Goal: Complete application form

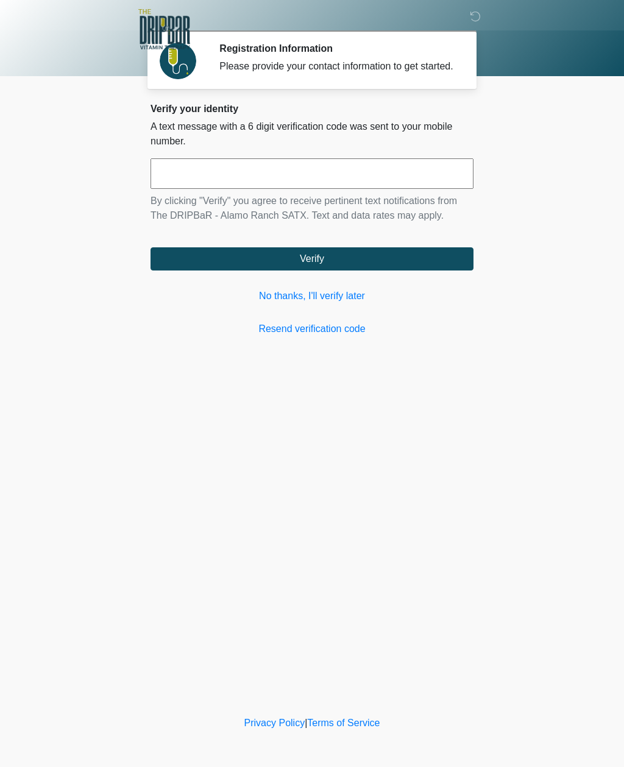
click at [185, 185] on input "text" at bounding box center [311, 173] width 323 height 30
type input "******"
click at [394, 267] on button "Verify" at bounding box center [311, 258] width 323 height 23
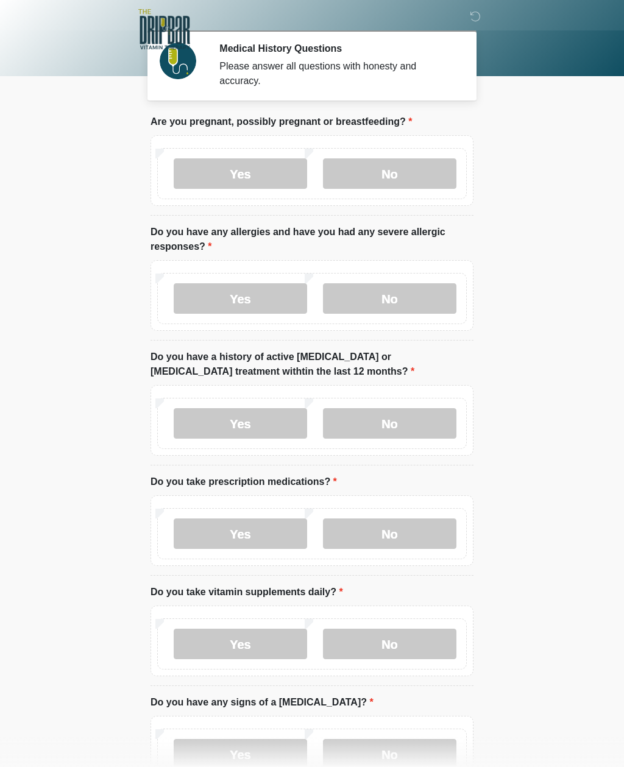
click at [430, 162] on label "No" at bounding box center [389, 173] width 133 height 30
click at [405, 297] on label "No" at bounding box center [389, 298] width 133 height 30
click at [414, 420] on label "No" at bounding box center [389, 423] width 133 height 30
click at [395, 533] on label "No" at bounding box center [389, 534] width 133 height 30
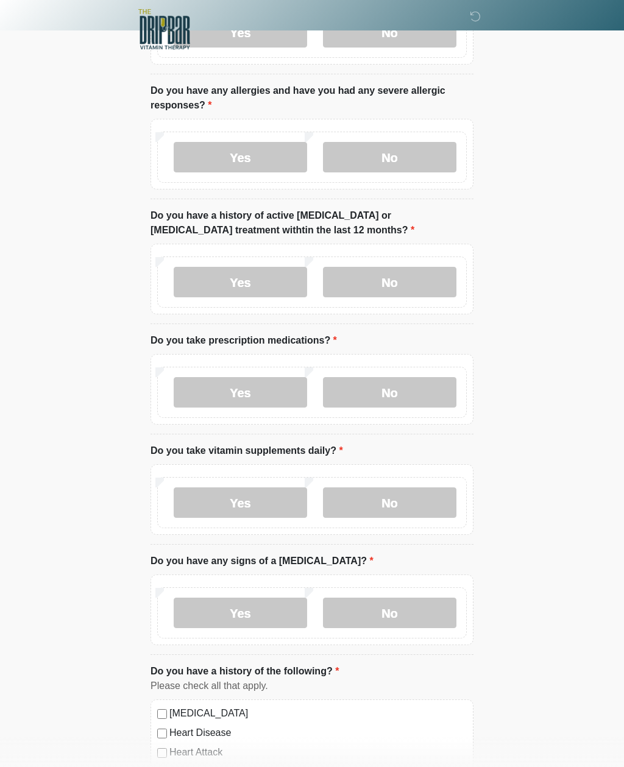
scroll to position [149, 0]
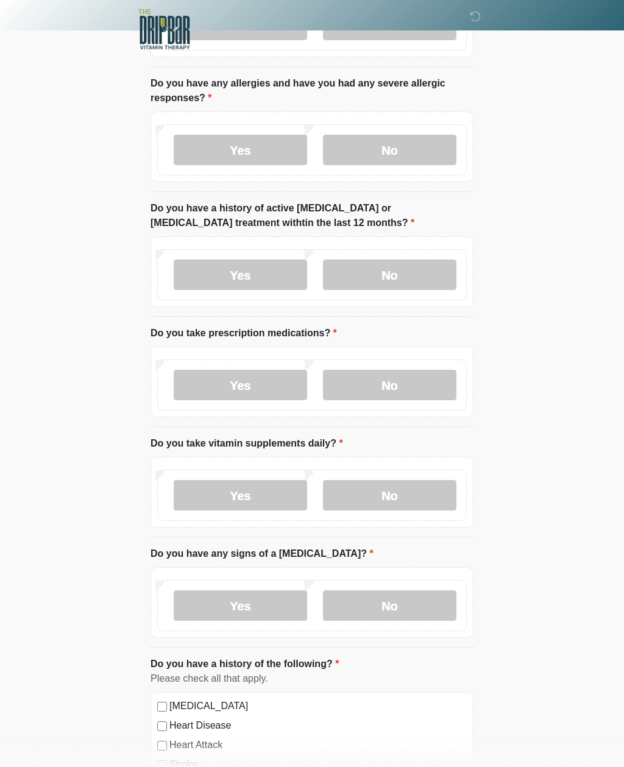
click at [422, 497] on label "No" at bounding box center [389, 495] width 133 height 30
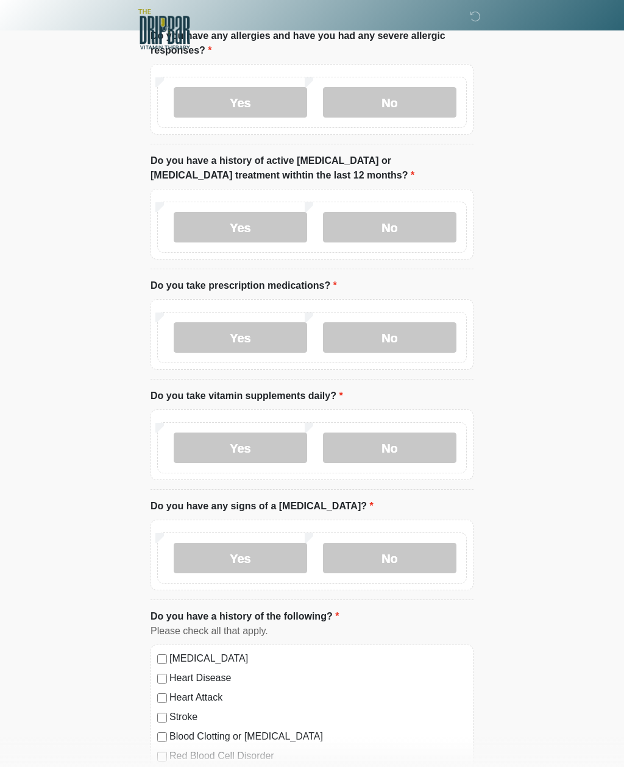
click at [399, 560] on label "No" at bounding box center [389, 558] width 133 height 30
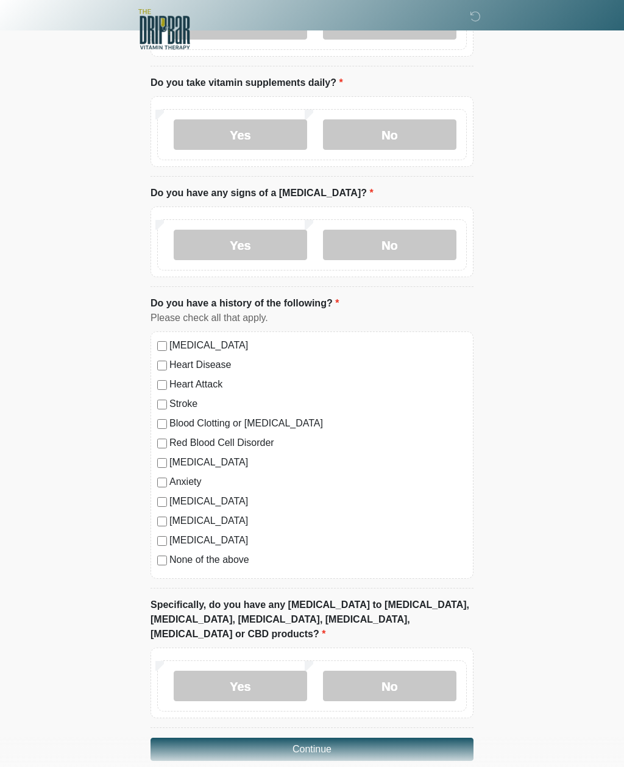
scroll to position [513, 0]
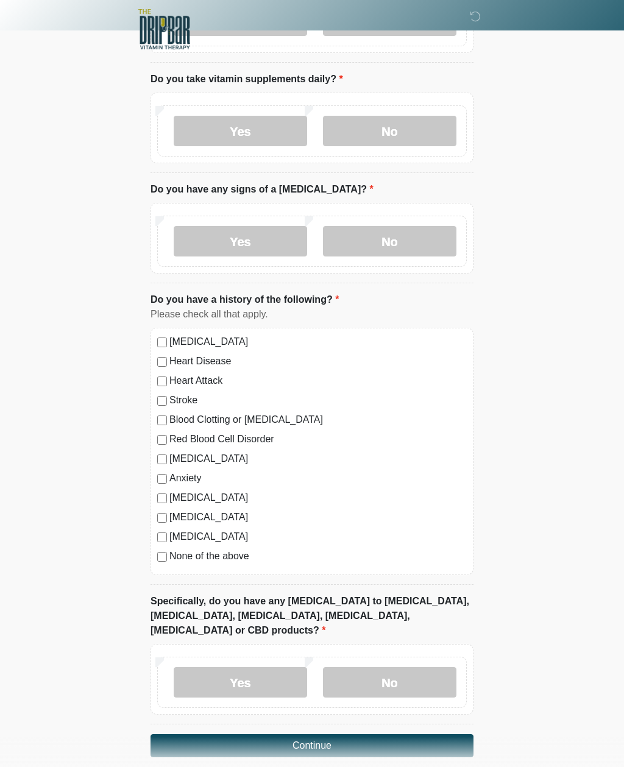
click at [381, 671] on label "No" at bounding box center [389, 682] width 133 height 30
click at [366, 734] on button "Continue" at bounding box center [311, 745] width 323 height 23
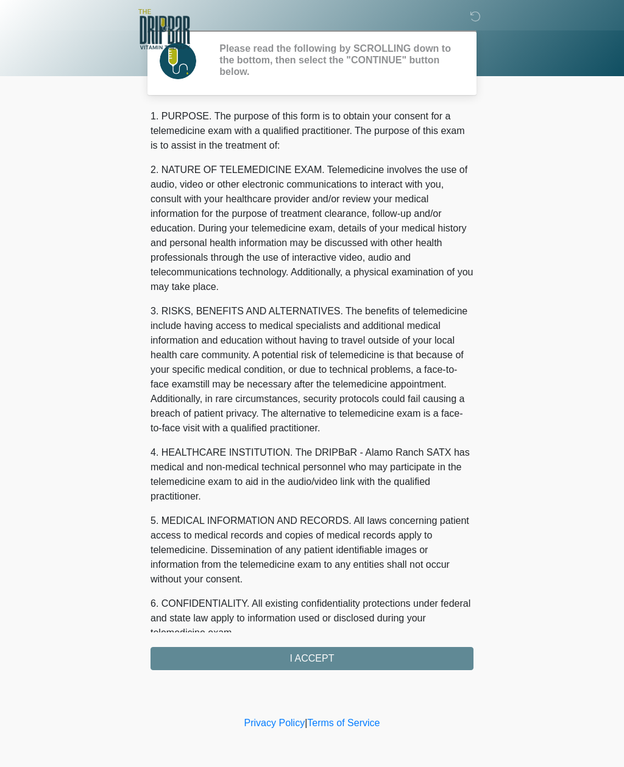
scroll to position [0, 0]
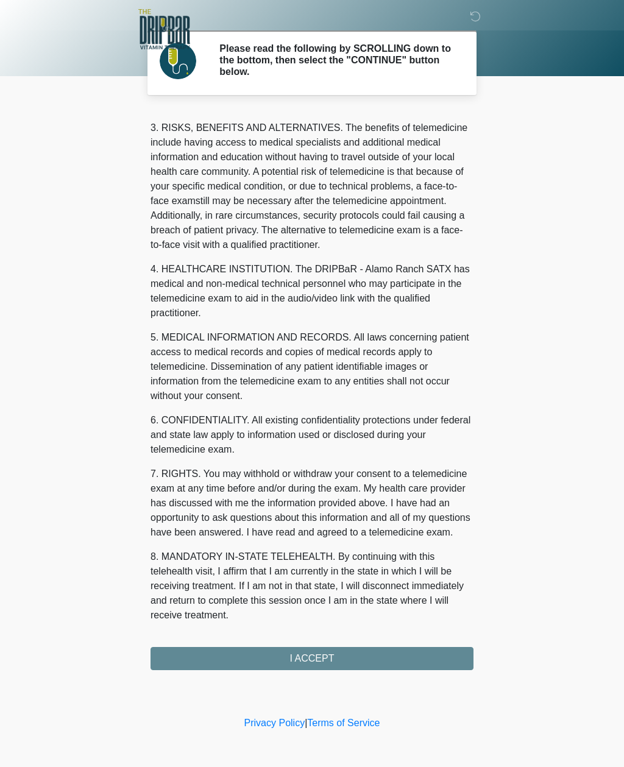
click at [363, 654] on div "1. PURPOSE. The purpose of this form is to obtain your consent for a telemedici…" at bounding box center [311, 389] width 323 height 561
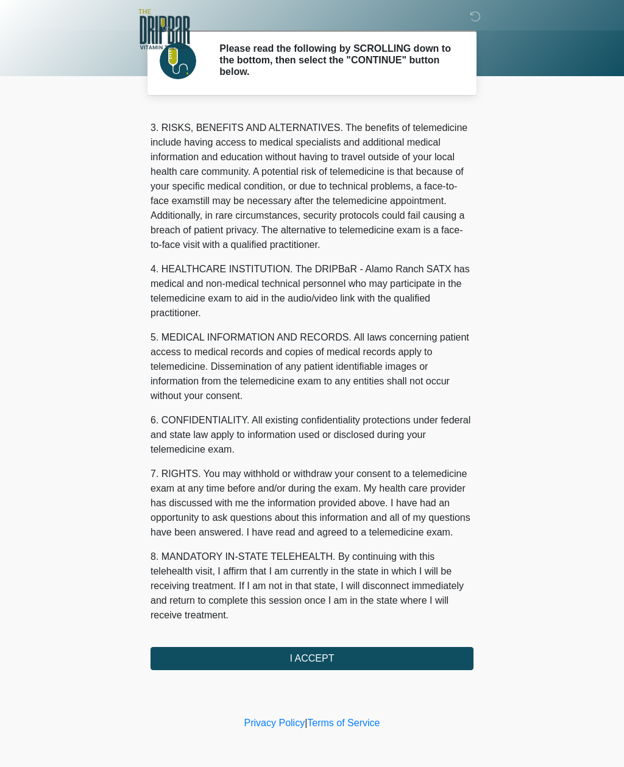
click at [344, 654] on button "I ACCEPT" at bounding box center [311, 658] width 323 height 23
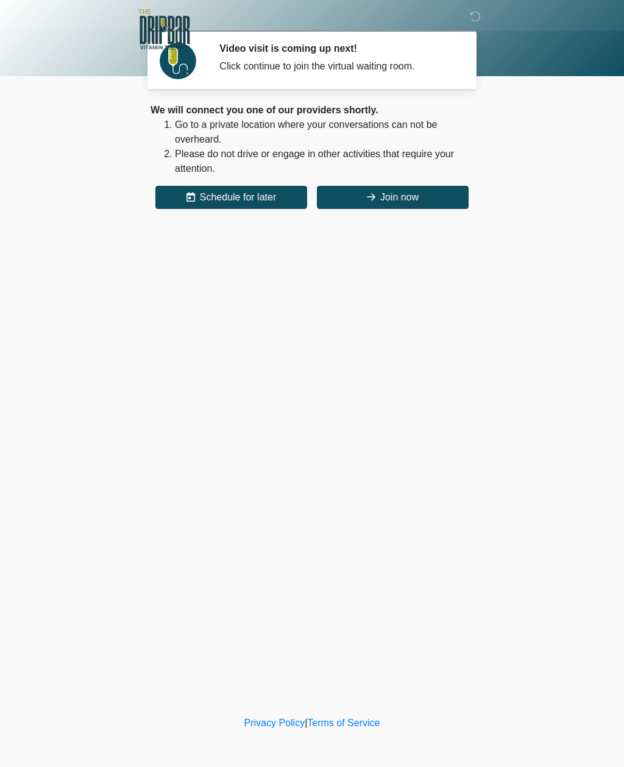
click at [412, 195] on button "Join now" at bounding box center [393, 197] width 152 height 23
